Goal: Navigation & Orientation: Find specific page/section

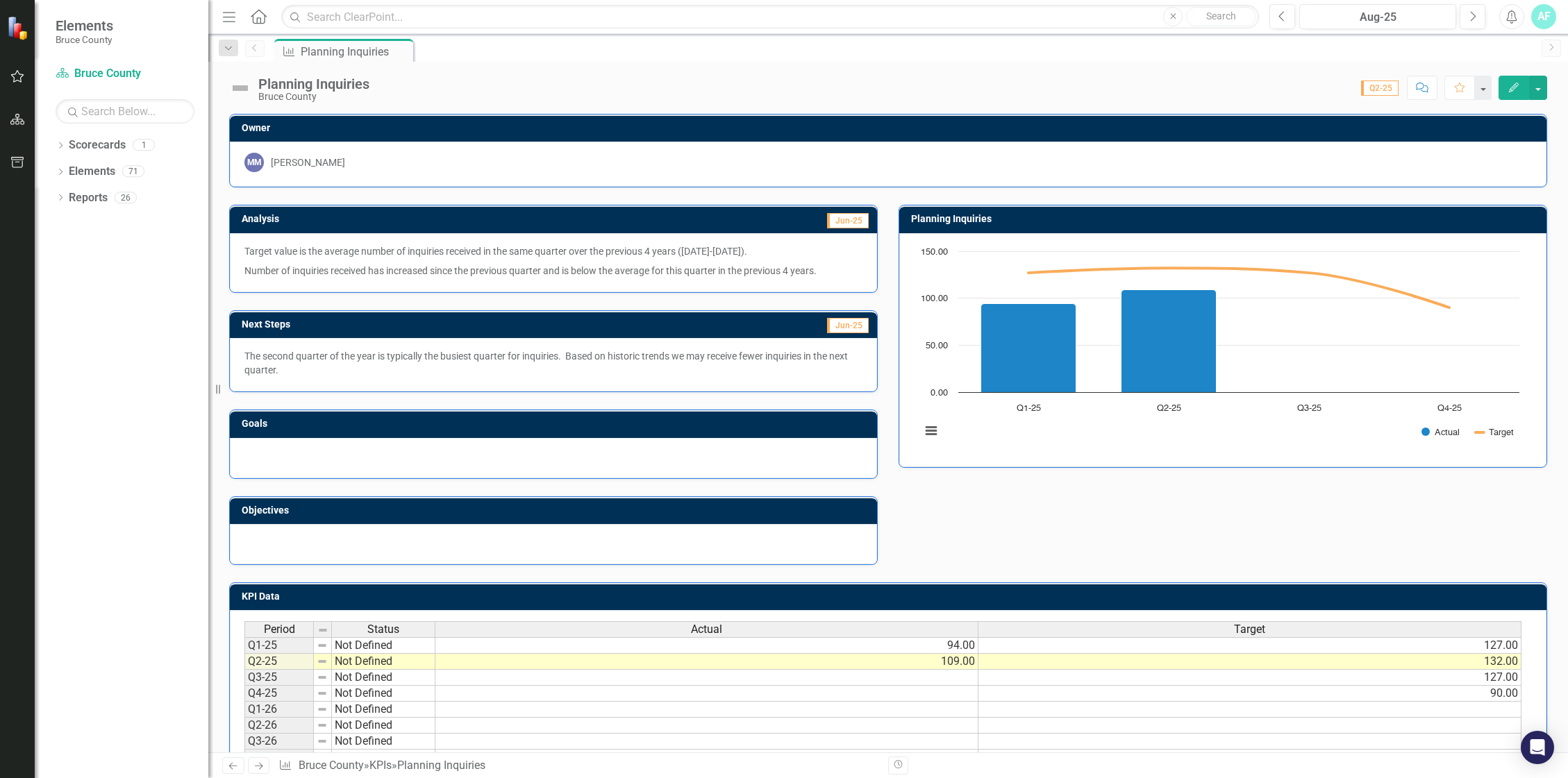
click at [55, 202] on div "Dropdown Scorecards 1 Bruce County Dropdown Elements 71 Dropdown Goal Goals 7 1…" at bounding box center [122, 456] width 174 height 644
click at [65, 202] on icon "Dropdown" at bounding box center [60, 199] width 10 height 8
click at [68, 223] on icon "Dropdown" at bounding box center [67, 223] width 10 height 8
click at [70, 401] on icon "Dropdown" at bounding box center [67, 403] width 10 height 8
click at [101, 372] on div "Dashboard" at bounding box center [141, 377] width 135 height 12
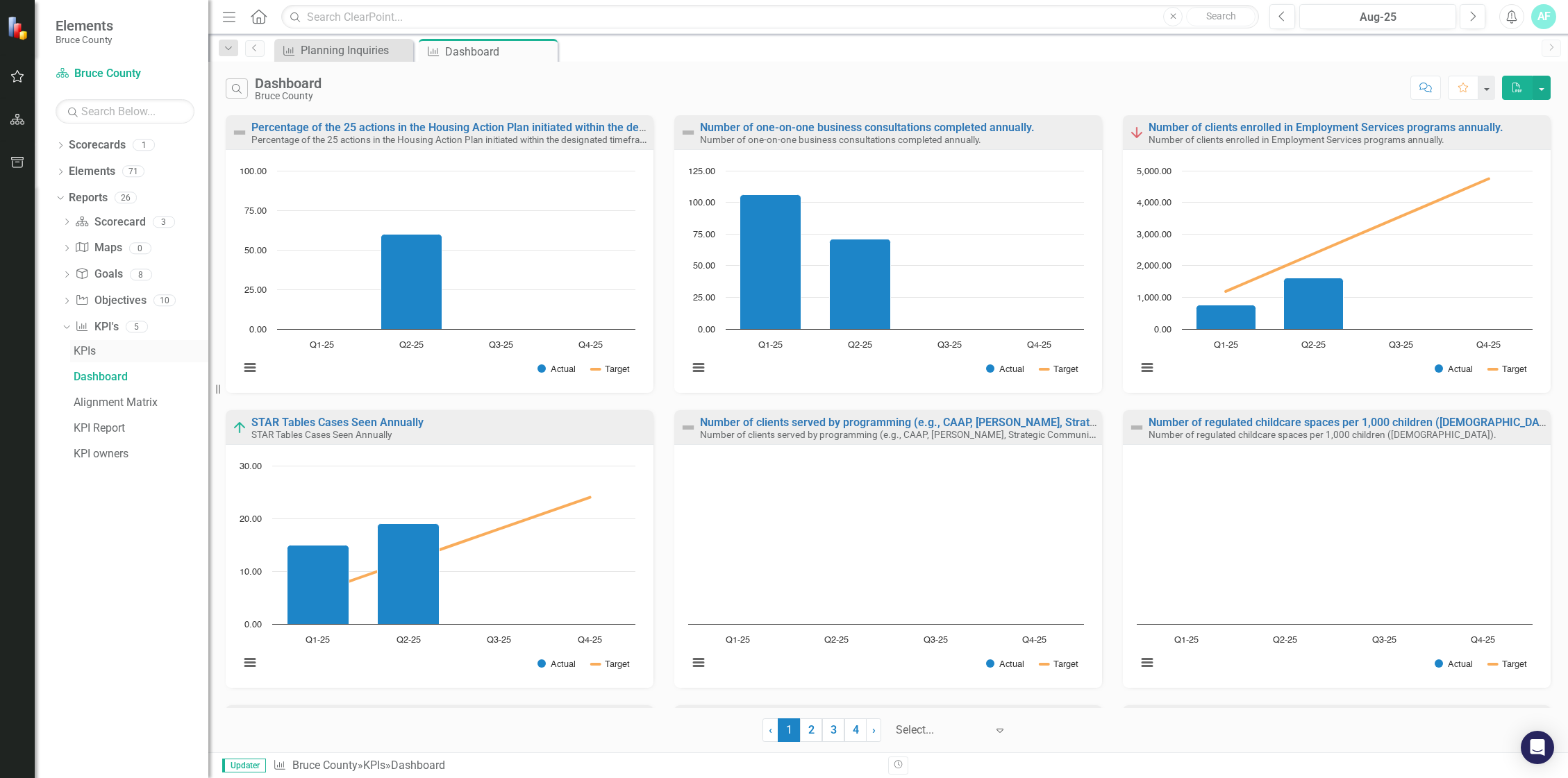
click at [104, 357] on div "KPIs" at bounding box center [141, 351] width 135 height 12
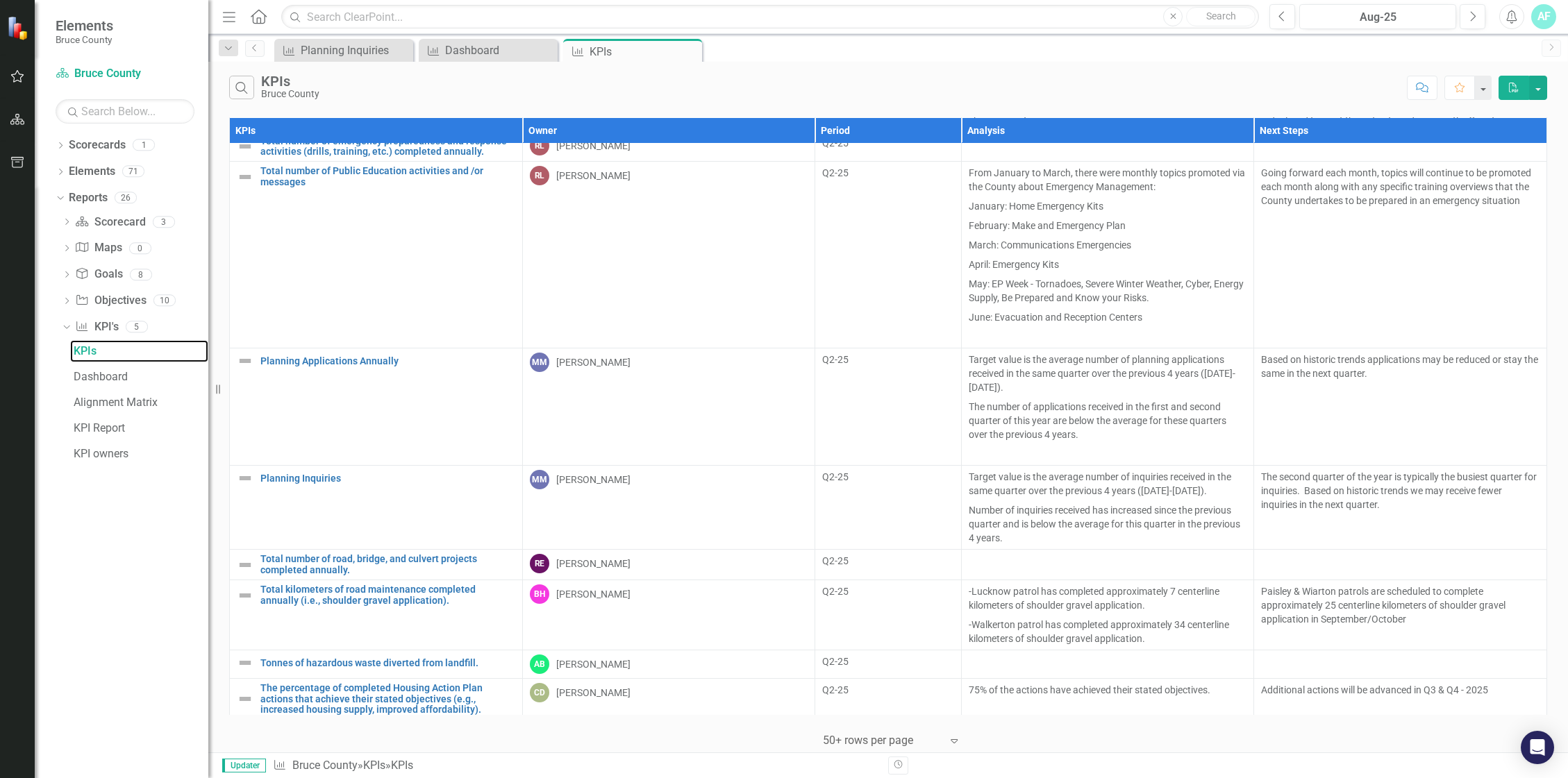
scroll to position [625, 0]
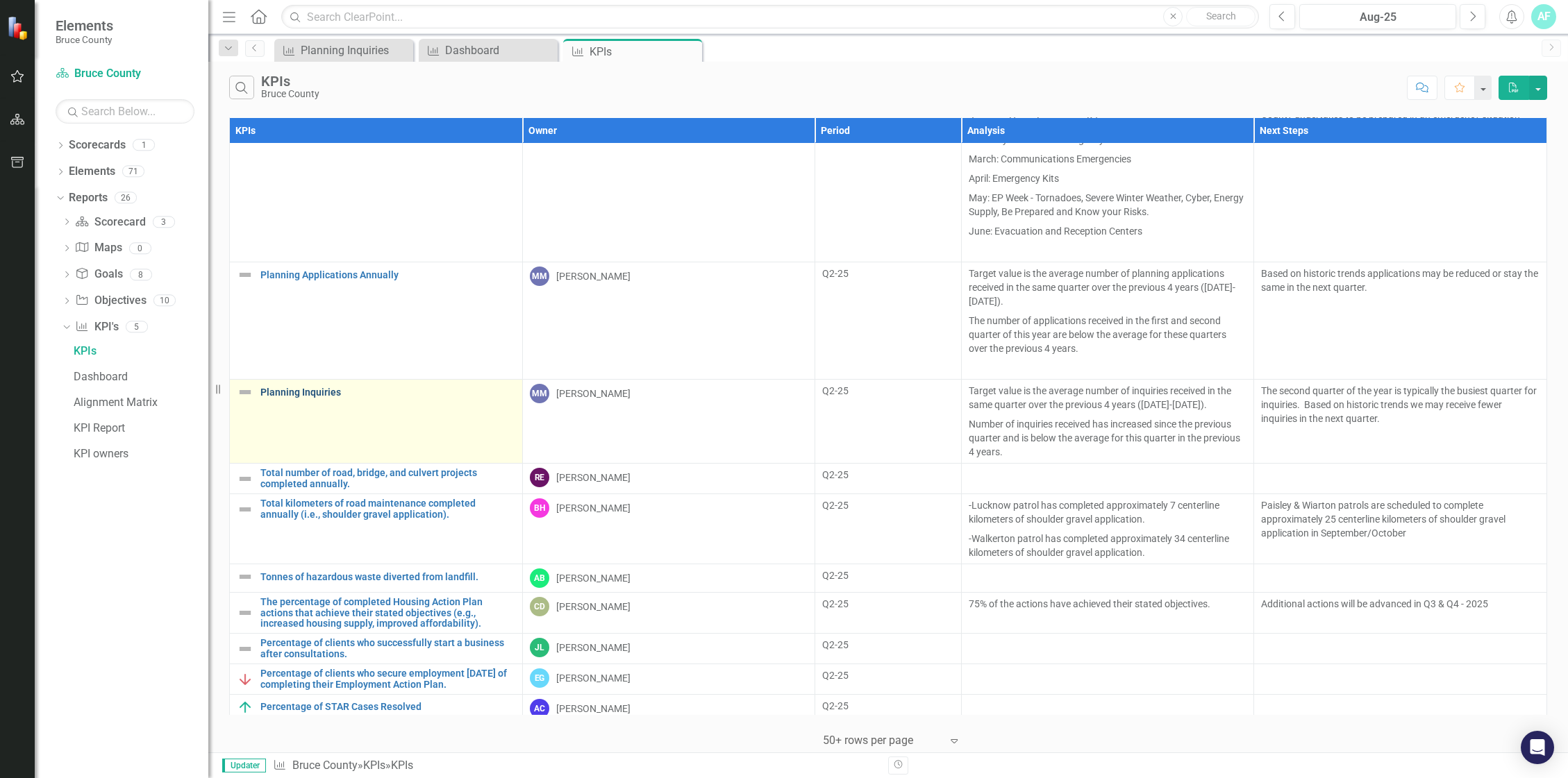
click at [326, 393] on link "Planning Inquiries" at bounding box center [387, 393] width 255 height 11
